Goal: Task Accomplishment & Management: Complete application form

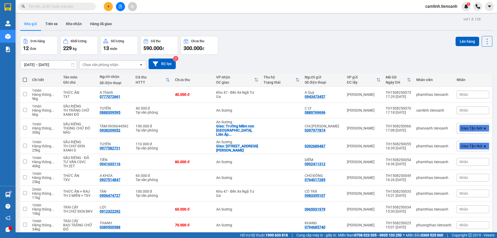
click at [69, 24] on button "Kho nhận" at bounding box center [74, 24] width 24 height 12
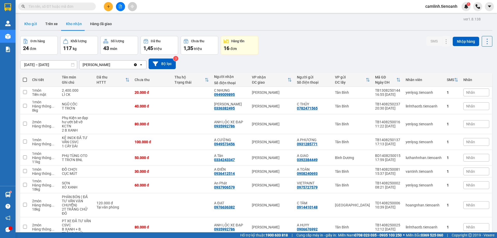
click at [34, 23] on button "Kho gửi" at bounding box center [30, 24] width 21 height 12
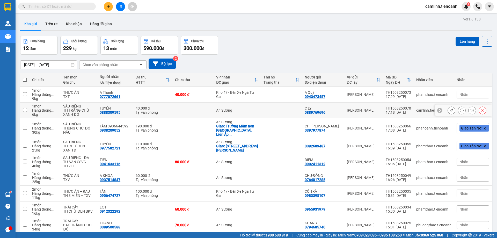
click at [241, 111] on div "An Sương" at bounding box center [237, 110] width 42 height 4
checkbox input "true"
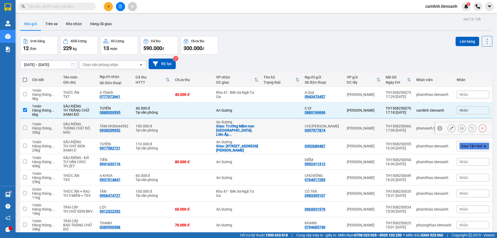
click at [239, 126] on div "Giao: Trường Mầm non [GEOGRAPHIC_DATA], Liên Ấp ..." at bounding box center [237, 130] width 42 height 12
checkbox input "true"
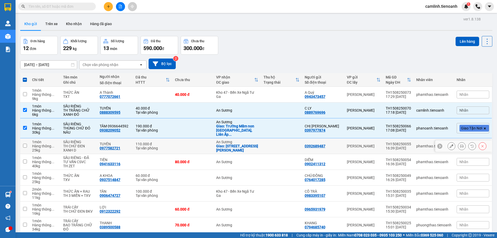
click at [239, 144] on div "Giao: [STREET_ADDRESS][PERSON_NAME]" at bounding box center [237, 148] width 42 height 8
checkbox input "true"
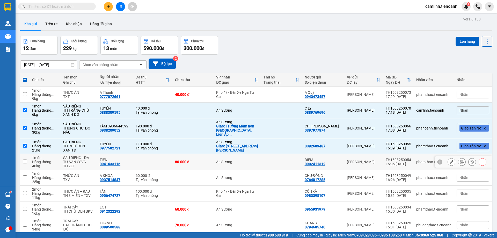
drag, startPoint x: 240, startPoint y: 159, endPoint x: 237, endPoint y: 176, distance: 17.9
click at [240, 160] on div "An Sương" at bounding box center [237, 162] width 42 height 4
checkbox input "true"
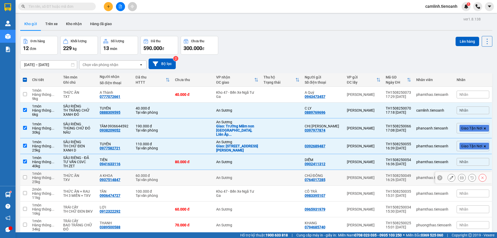
click at [237, 177] on td "An Sương" at bounding box center [237, 178] width 47 height 16
checkbox input "true"
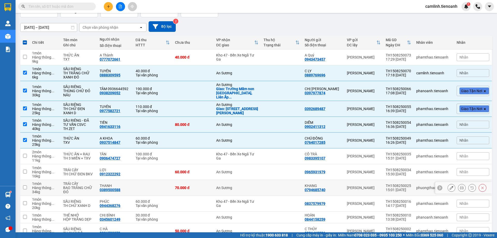
scroll to position [52, 0]
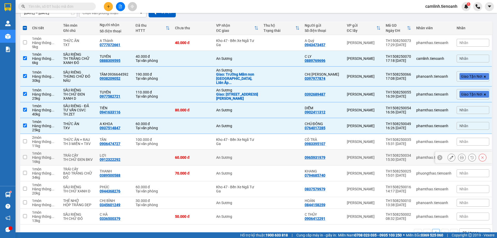
click at [241, 161] on td "An Sương" at bounding box center [237, 158] width 47 height 16
checkbox input "true"
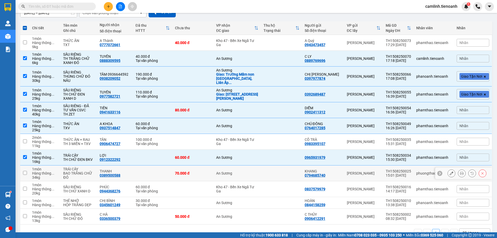
click at [240, 166] on td "An Sương" at bounding box center [237, 173] width 47 height 16
checkbox input "true"
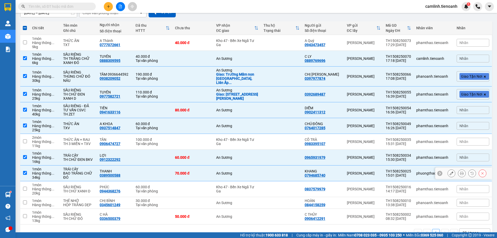
scroll to position [61, 0]
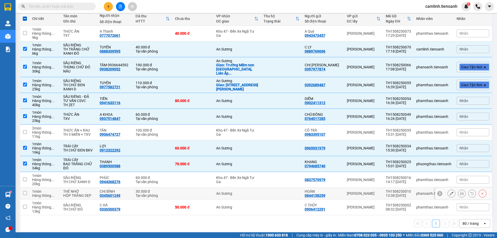
click at [238, 188] on td "An Sương" at bounding box center [237, 194] width 47 height 12
checkbox input "true"
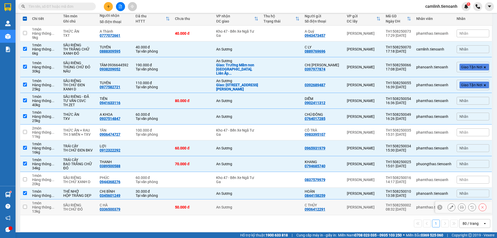
click at [238, 199] on td "An Sương" at bounding box center [237, 207] width 47 height 16
checkbox input "true"
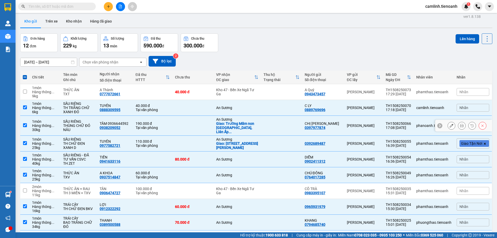
scroll to position [0, 0]
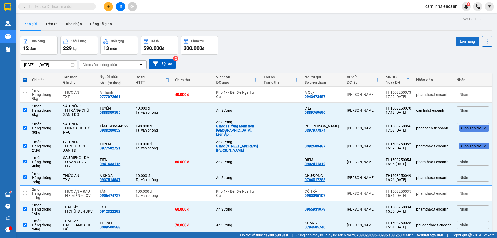
click at [466, 39] on button "Lên hàng" at bounding box center [468, 41] width 24 height 9
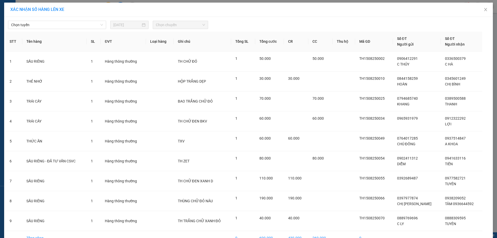
click at [69, 20] on div "Chọn tuyến [DATE] Chọn chuyến" at bounding box center [248, 23] width 486 height 11
click at [72, 25] on span "Chọn tuyến" at bounding box center [57, 25] width 92 height 8
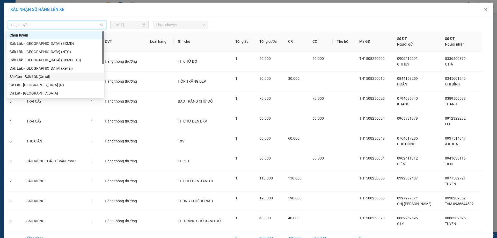
scroll to position [52, 0]
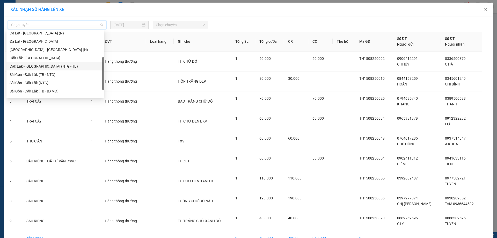
click at [63, 66] on div "Đăk Lăk - [GEOGRAPHIC_DATA] (NTG - TB)" at bounding box center [56, 66] width 92 height 6
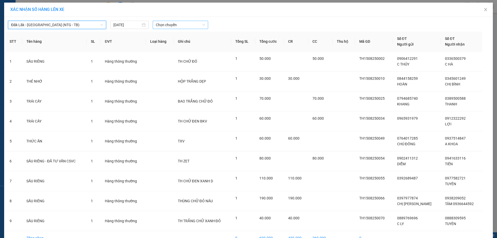
click at [162, 26] on span "Chọn chuyến" at bounding box center [180, 25] width 49 height 8
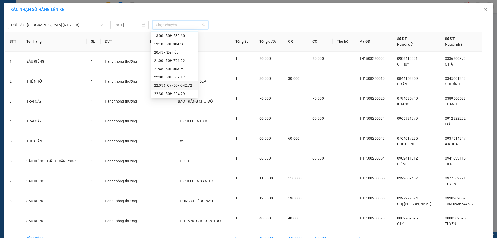
scroll to position [0, 0]
click at [86, 26] on span "Đăk Lăk - [GEOGRAPHIC_DATA] (NTG - TB)" at bounding box center [57, 25] width 92 height 8
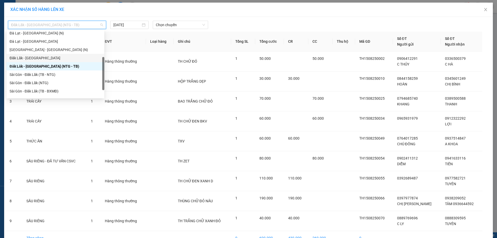
scroll to position [26, 0]
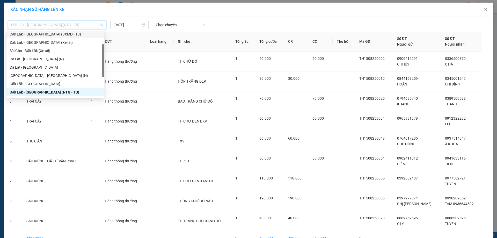
click at [58, 33] on div "Đăk Lăk - [GEOGRAPHIC_DATA] (BXMĐ - TB)" at bounding box center [56, 34] width 92 height 6
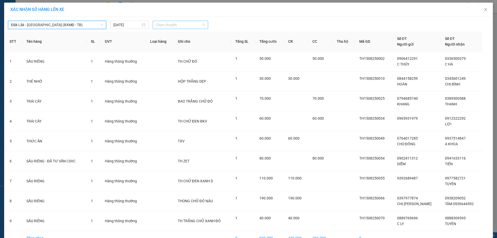
click at [159, 25] on span "Chọn chuyến" at bounding box center [180, 25] width 49 height 8
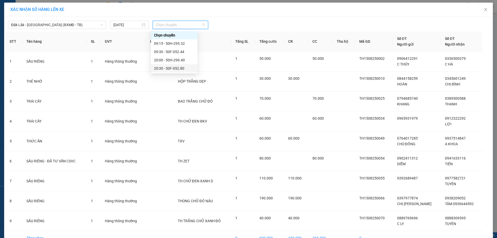
click at [185, 68] on div "20:30 - 50F-052.80" at bounding box center [174, 69] width 40 height 6
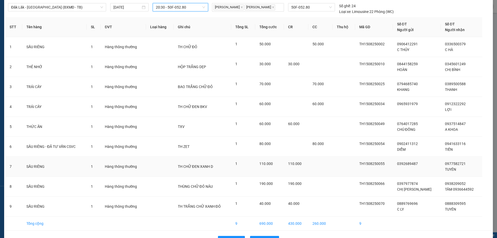
scroll to position [34, 0]
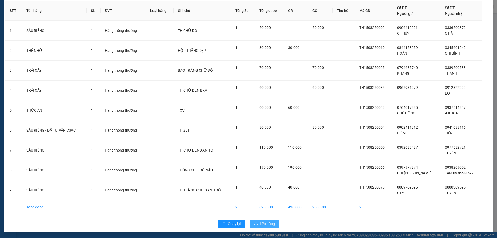
drag, startPoint x: 272, startPoint y: 222, endPoint x: 271, endPoint y: 219, distance: 2.8
click at [271, 220] on button "Lên hàng" at bounding box center [264, 224] width 29 height 8
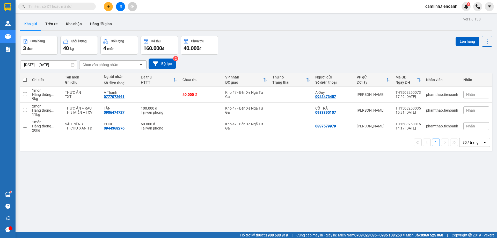
click at [25, 79] on span at bounding box center [25, 80] width 4 height 4
click at [25, 77] on input "checkbox" at bounding box center [25, 77] width 0 height 0
checkbox input "true"
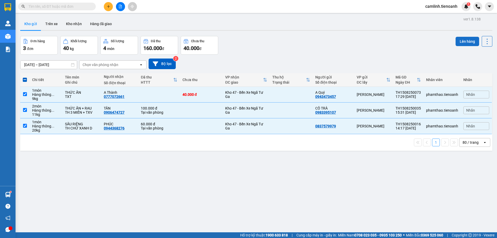
click at [468, 41] on button "Lên hàng" at bounding box center [468, 41] width 24 height 9
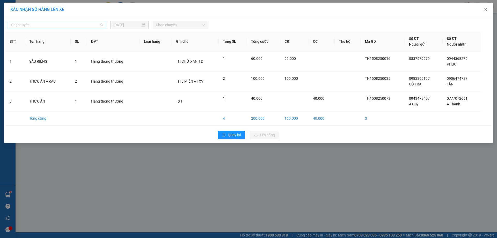
click at [94, 26] on span "Chọn tuyến" at bounding box center [57, 25] width 92 height 8
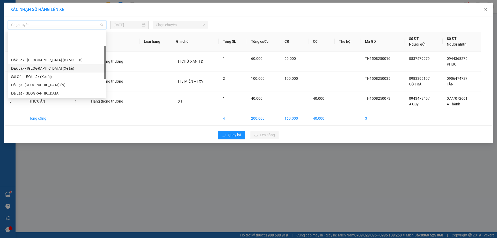
scroll to position [66, 0]
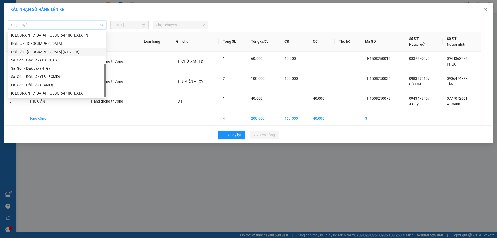
click at [46, 51] on div "Đăk Lăk - [GEOGRAPHIC_DATA] (NTG - TB)" at bounding box center [57, 52] width 92 height 6
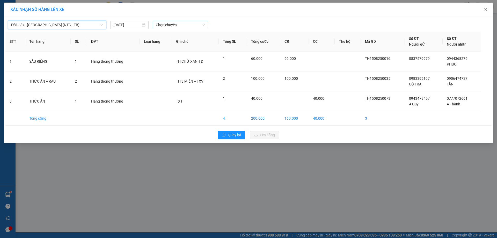
click at [161, 25] on span "Chọn chuyến" at bounding box center [180, 25] width 49 height 8
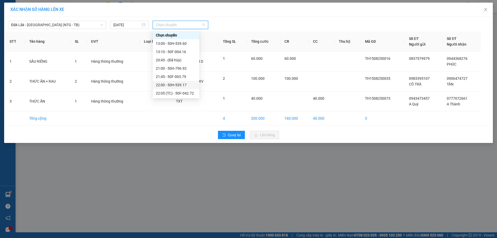
scroll to position [17, 0]
click at [177, 78] on div "22:05 (TC) - 50F-042.72" at bounding box center [176, 77] width 40 height 6
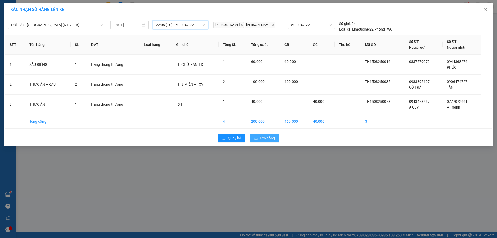
click at [267, 141] on span "Lên hàng" at bounding box center [267, 138] width 15 height 6
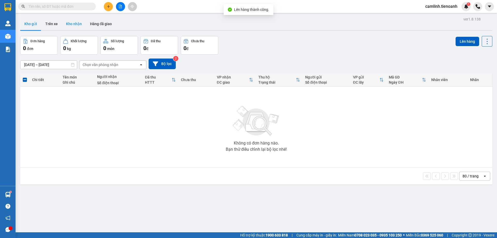
click at [75, 27] on button "Kho nhận" at bounding box center [74, 24] width 24 height 12
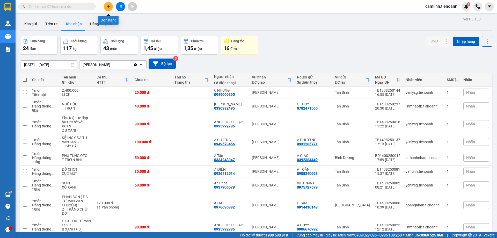
click at [118, 6] on button at bounding box center [120, 6] width 9 height 9
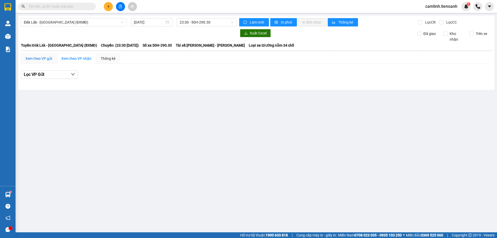
click at [40, 59] on div "Xem theo VP gửi" at bounding box center [38, 59] width 27 height 6
click at [55, 75] on button "Lọc VP nhận" at bounding box center [49, 74] width 57 height 8
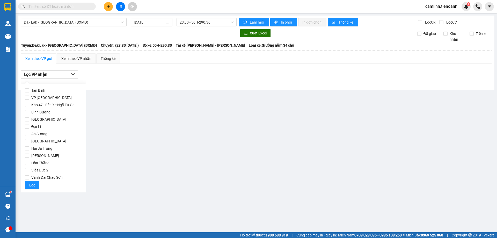
click at [189, 78] on div "Lọc VP nhận" at bounding box center [256, 74] width 471 height 9
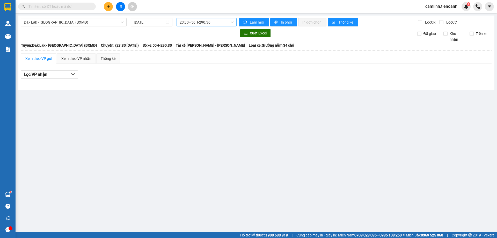
click at [202, 24] on span "23:30 - 50H-290.30" at bounding box center [207, 22] width 54 height 8
click at [91, 21] on span "Đăk Lăk - [GEOGRAPHIC_DATA] (BXMĐ)" at bounding box center [74, 22] width 100 height 8
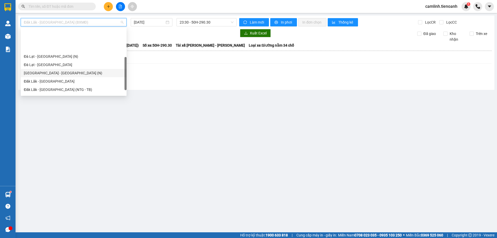
scroll to position [66, 0]
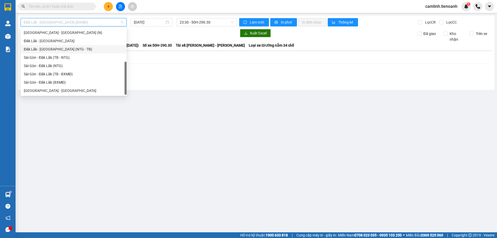
click at [51, 48] on div "Đăk Lăk - [GEOGRAPHIC_DATA] (NTG - TB)" at bounding box center [74, 49] width 100 height 6
type input "[DATE]"
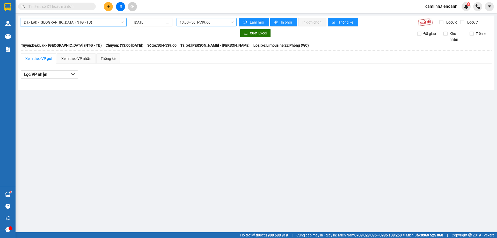
click at [199, 21] on span "13:00 - 50H-539.60" at bounding box center [207, 22] width 54 height 8
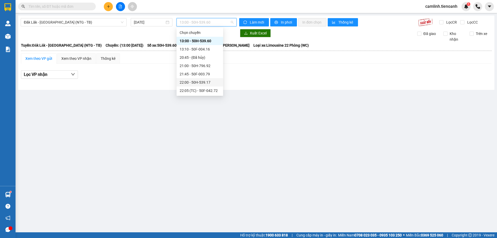
scroll to position [17, 0]
click at [202, 76] on div "22:05 (TC) - 50F-042.72" at bounding box center [200, 74] width 40 height 6
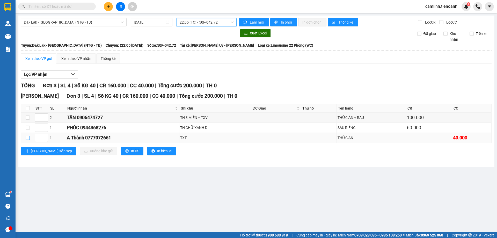
click at [27, 138] on input "checkbox" at bounding box center [28, 138] width 4 height 4
checkbox input "true"
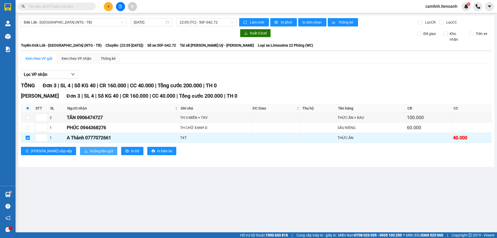
click at [90, 154] on span "Xuống kho gửi" at bounding box center [101, 151] width 23 height 6
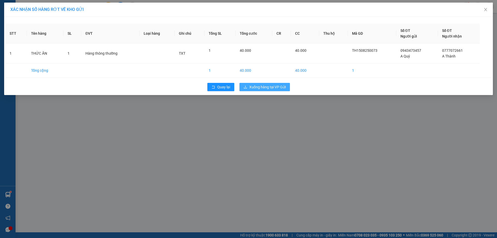
click at [258, 87] on span "Xuống hàng tại VP Gửi" at bounding box center [267, 87] width 37 height 6
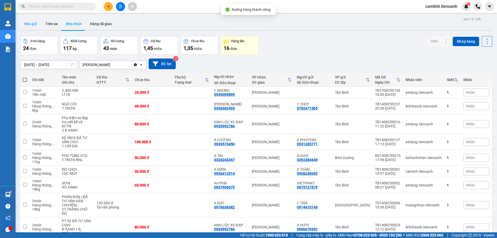
click at [37, 25] on button "Kho gửi" at bounding box center [30, 24] width 21 height 12
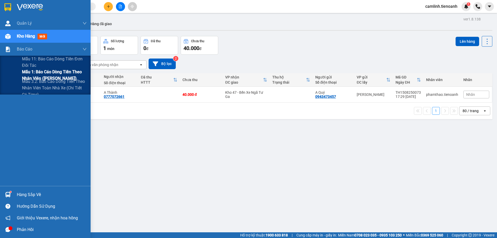
click at [27, 77] on span "Mẫu 1: Báo cáo dòng tiền theo nhân viên ([PERSON_NAME])" at bounding box center [54, 75] width 65 height 13
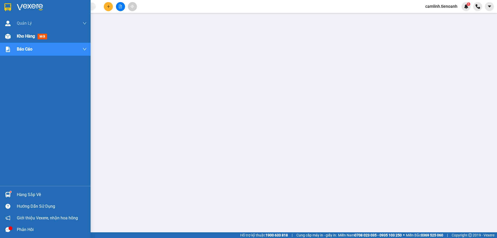
click at [6, 39] on div at bounding box center [7, 36] width 9 height 9
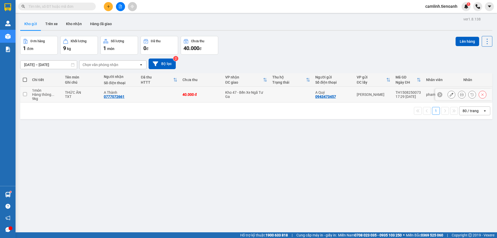
click at [173, 98] on td at bounding box center [158, 95] width 41 height 16
checkbox input "true"
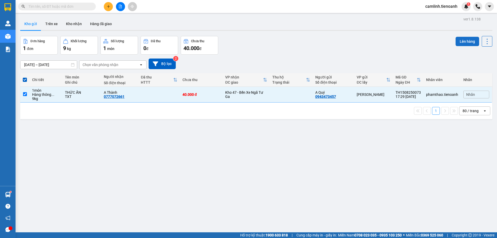
click at [461, 41] on button "Lên hàng" at bounding box center [468, 41] width 24 height 9
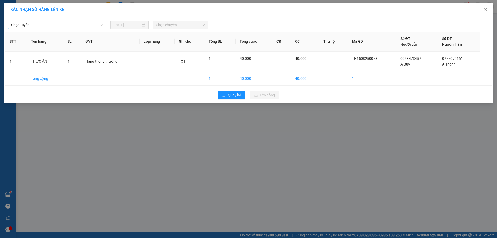
click at [62, 24] on span "Chọn tuyến" at bounding box center [57, 25] width 92 height 8
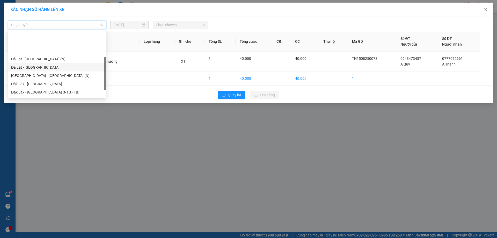
scroll to position [52, 0]
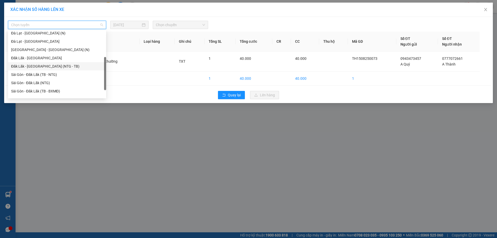
click at [59, 68] on div "Đăk Lăk - [GEOGRAPHIC_DATA] (NTG - TB)" at bounding box center [57, 66] width 92 height 6
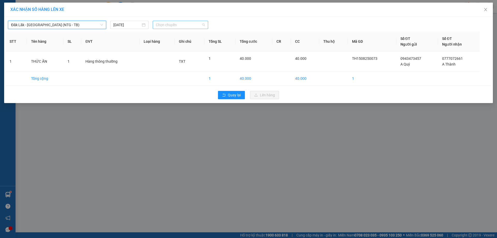
click at [168, 26] on span "Chọn chuyến" at bounding box center [180, 25] width 49 height 8
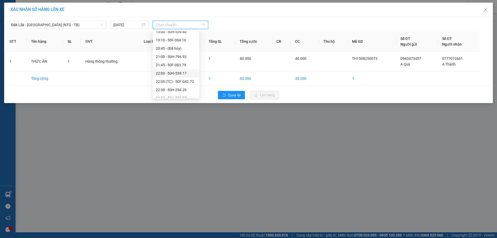
scroll to position [17, 0]
click at [183, 78] on div "22:05 (TC) - 50F-042.72" at bounding box center [176, 77] width 40 height 6
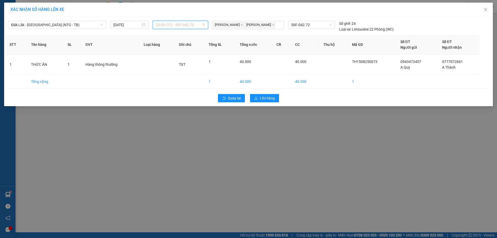
click at [171, 25] on span "22:05 (TC) - 50F-042.72" at bounding box center [180, 25] width 49 height 8
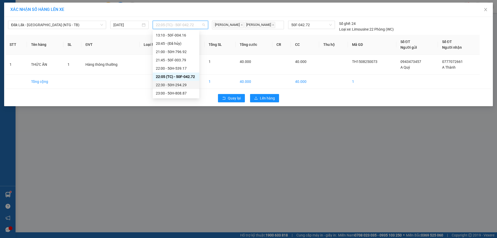
click at [179, 86] on div "22:30 - 50H-294.29" at bounding box center [176, 85] width 40 height 6
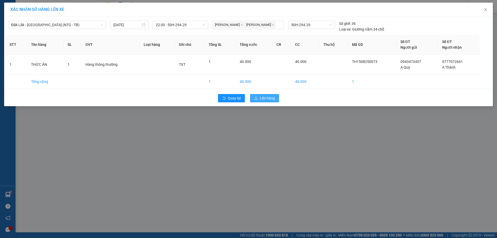
click at [266, 95] on button "Lên hàng" at bounding box center [264, 98] width 29 height 8
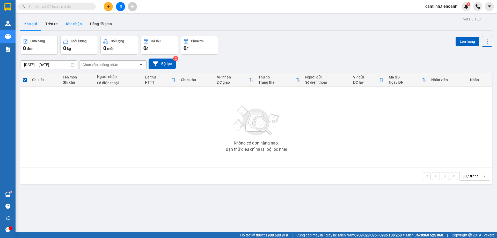
click at [67, 24] on button "Kho nhận" at bounding box center [74, 24] width 24 height 12
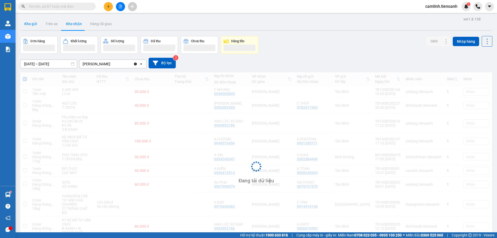
click at [33, 24] on button "Kho gửi" at bounding box center [30, 24] width 21 height 12
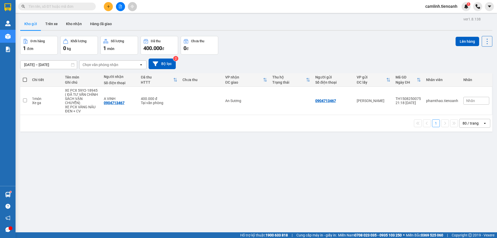
click at [76, 6] on input "text" at bounding box center [58, 7] width 61 height 6
paste input "0977766333"
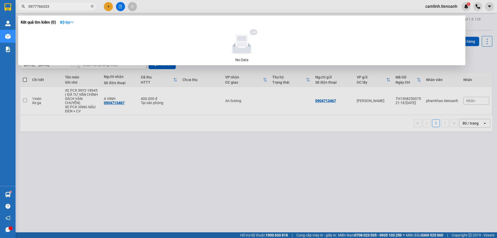
type input "0977766333"
click at [154, 3] on div at bounding box center [248, 119] width 497 height 238
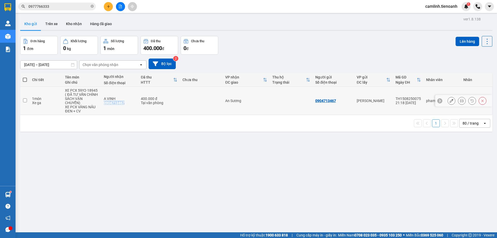
drag, startPoint x: 127, startPoint y: 102, endPoint x: 103, endPoint y: 103, distance: 24.3
click at [103, 103] on td "A VINH 0904713467" at bounding box center [119, 101] width 37 height 28
checkbox input "true"
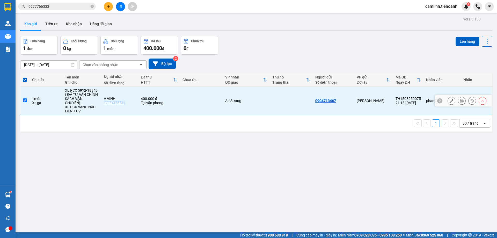
copy div "0904713467"
click at [111, 8] on button at bounding box center [108, 6] width 9 height 9
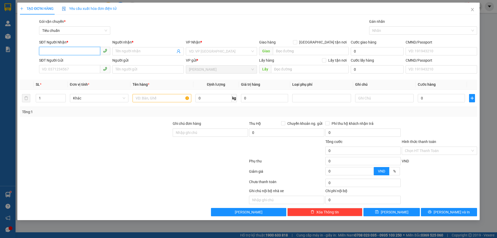
paste input "0904713467"
type input "0904713467"
click at [72, 63] on div "0904713467 - A VINH" at bounding box center [74, 62] width 65 height 6
type input "A VINH"
type input "0904713467"
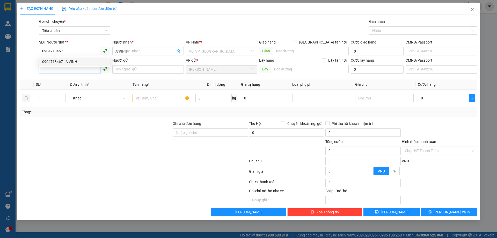
type input "400.000"
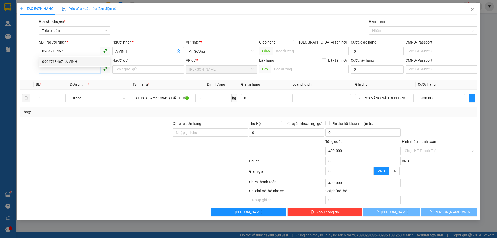
click at [73, 72] on input "SĐT Người Gửi" at bounding box center [69, 69] width 61 height 8
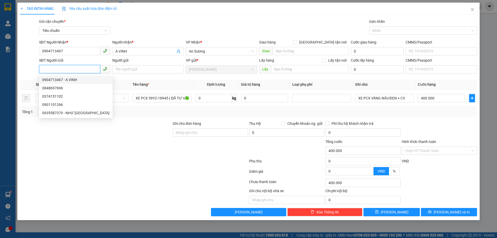
click at [78, 81] on div "0904713467 - A VINH" at bounding box center [75, 80] width 67 height 6
type input "0904713467"
type input "A VINH"
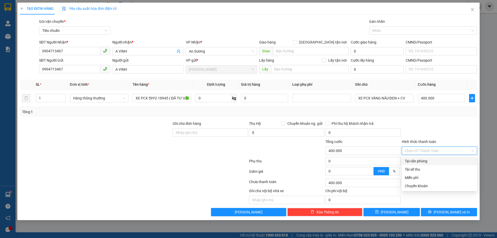
click at [428, 151] on input "Hình thức thanh toán" at bounding box center [438, 151] width 66 height 8
click at [424, 162] on div "Tại văn phòng" at bounding box center [439, 161] width 69 height 6
type input "0"
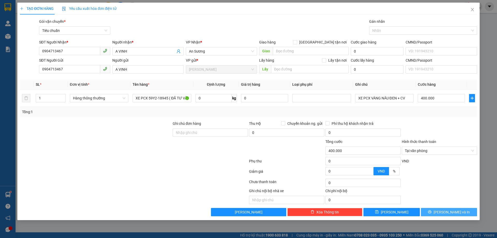
click at [438, 211] on button "[PERSON_NAME] và In" at bounding box center [449, 212] width 56 height 8
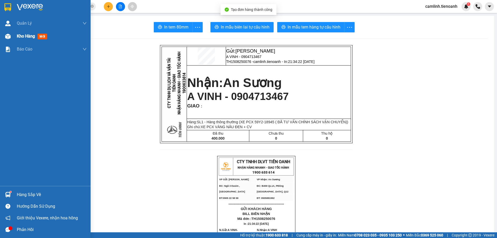
click at [7, 37] on img at bounding box center [7, 36] width 5 height 5
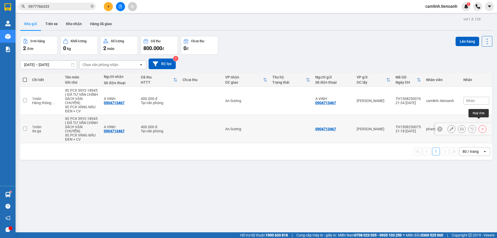
click at [481, 127] on icon at bounding box center [483, 129] width 4 height 4
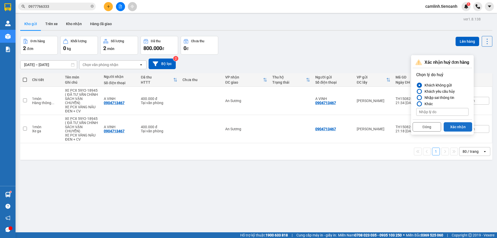
click at [454, 129] on button "Xác nhận" at bounding box center [458, 126] width 28 height 9
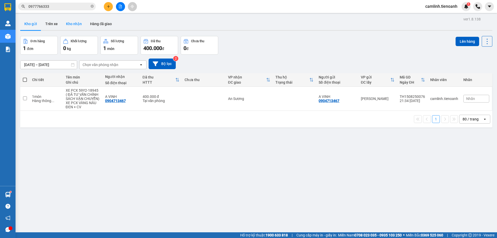
click at [69, 24] on button "Kho nhận" at bounding box center [74, 24] width 24 height 12
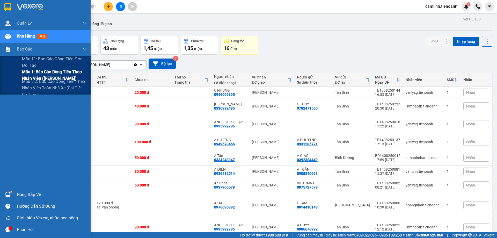
click at [42, 71] on span "Mẫu 1: Báo cáo dòng tiền theo nhân viên ([PERSON_NAME])" at bounding box center [54, 75] width 65 height 13
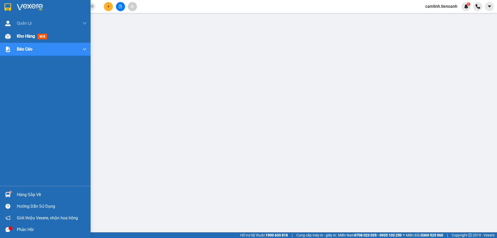
click at [10, 35] on img at bounding box center [7, 36] width 5 height 5
